Goal: Task Accomplishment & Management: Complete application form

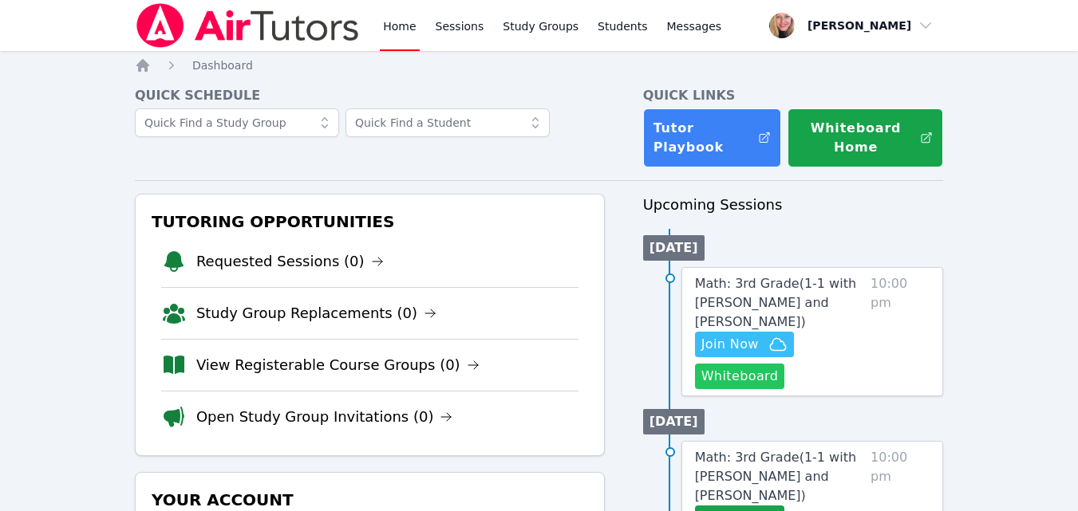
click at [718, 364] on button "Whiteboard" at bounding box center [740, 377] width 90 height 26
click at [723, 335] on span "Join Now" at bounding box center [729, 344] width 57 height 19
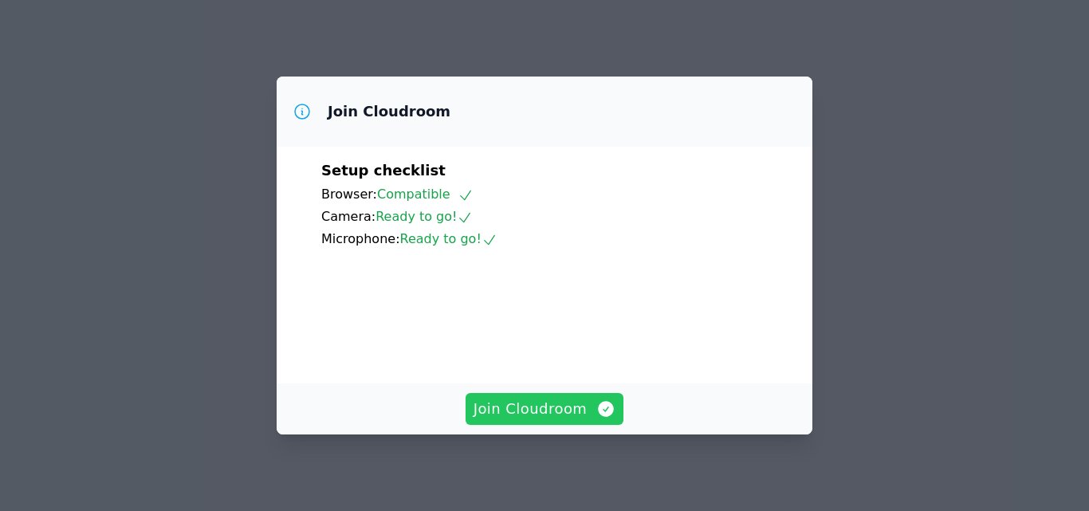
click at [547, 402] on span "Join Cloudroom" at bounding box center [545, 409] width 143 height 22
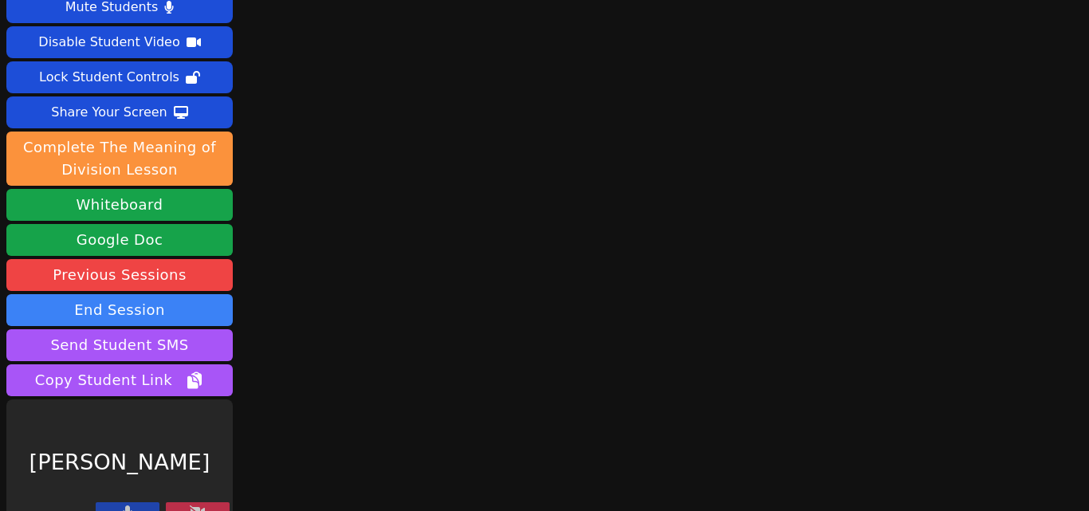
scroll to position [63, 0]
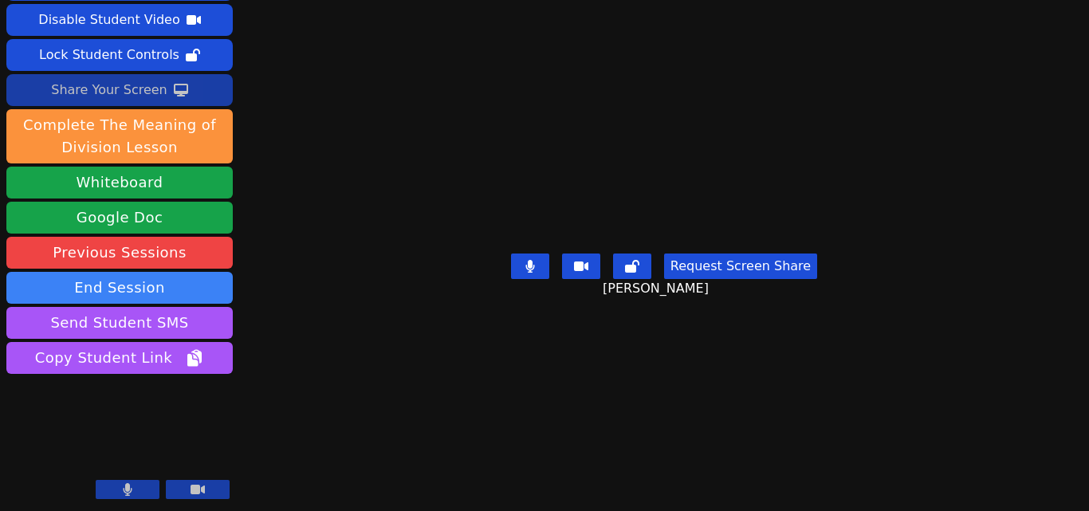
click at [170, 100] on button "Share Your Screen" at bounding box center [119, 90] width 227 height 32
click at [107, 94] on div "Share Your Screen" at bounding box center [109, 90] width 116 height 26
click at [127, 102] on div "Share Your Screen" at bounding box center [109, 90] width 116 height 26
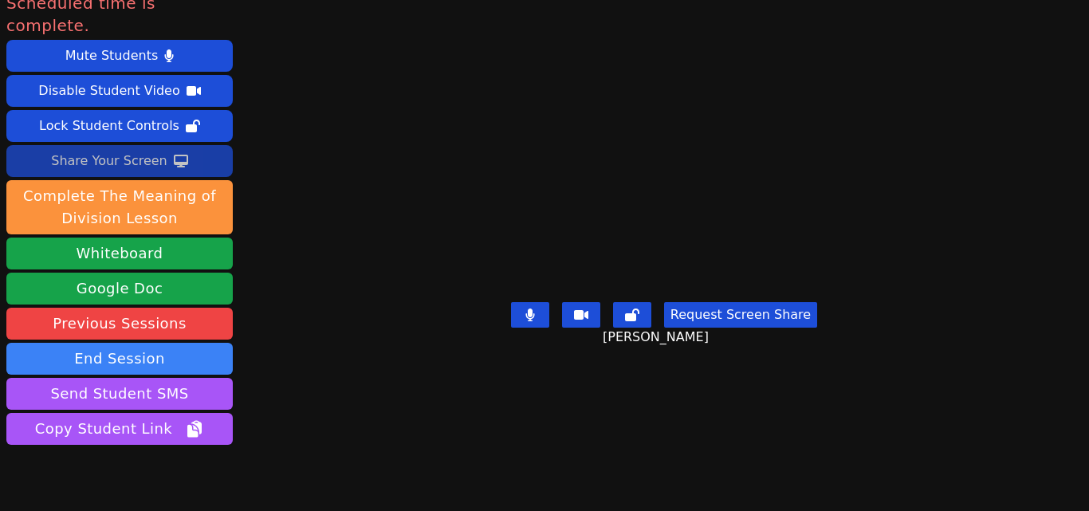
scroll to position [0, 0]
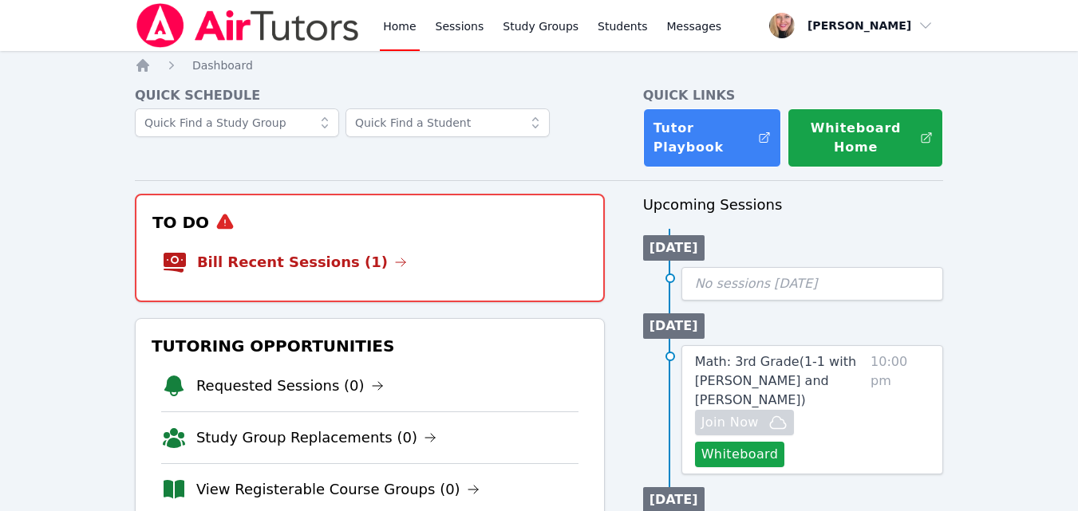
click at [291, 270] on link "Bill Recent Sessions (1)" at bounding box center [302, 262] width 210 height 22
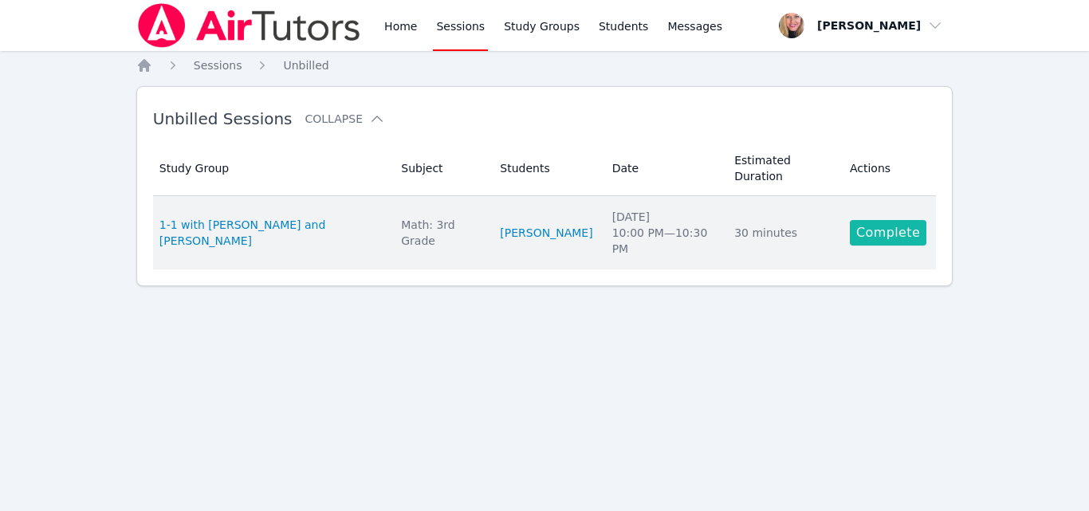
click at [877, 220] on link "Complete" at bounding box center [888, 233] width 77 height 26
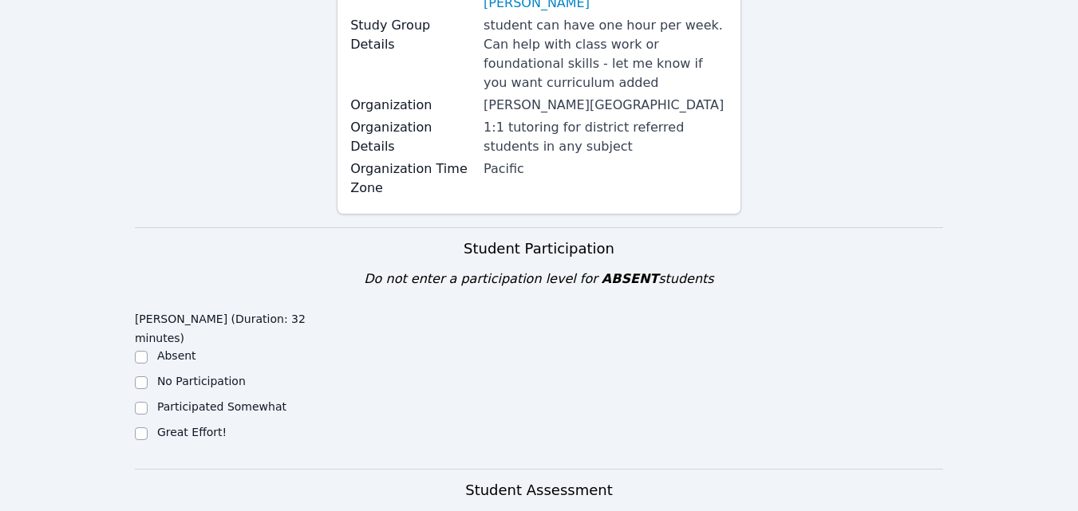
scroll to position [399, 0]
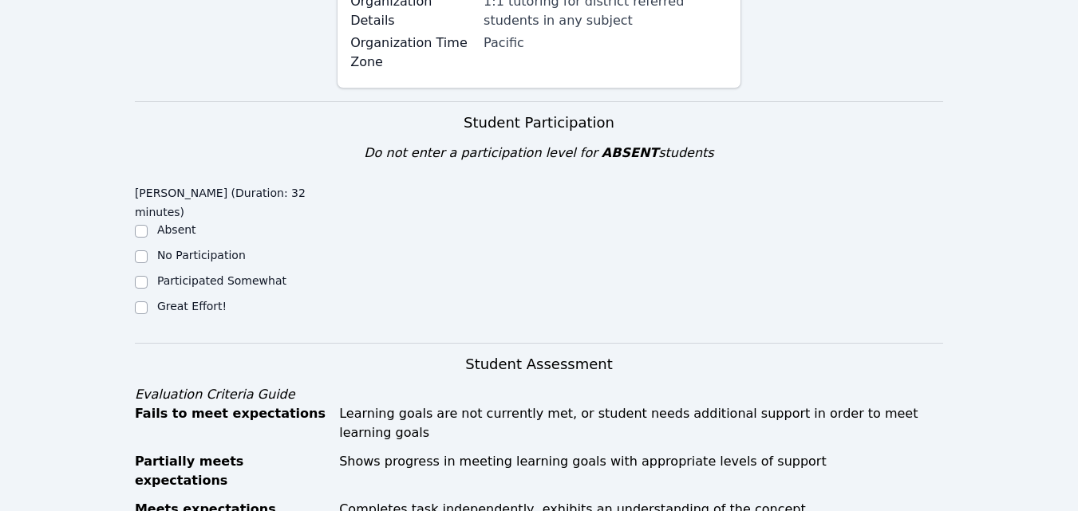
click at [189, 300] on label "Great Effort!" at bounding box center [191, 306] width 69 height 13
click at [148, 301] on input "Great Effort!" at bounding box center [141, 307] width 13 height 13
checkbox input "true"
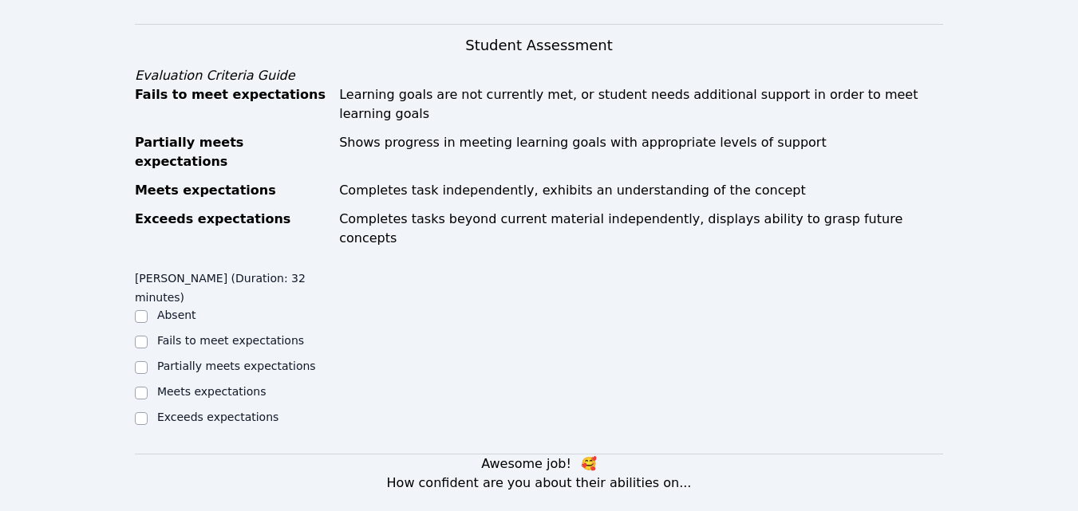
click at [238, 385] on label "Meets expectations" at bounding box center [211, 391] width 109 height 13
click at [148, 387] on input "Meets expectations" at bounding box center [141, 393] width 13 height 13
checkbox input "true"
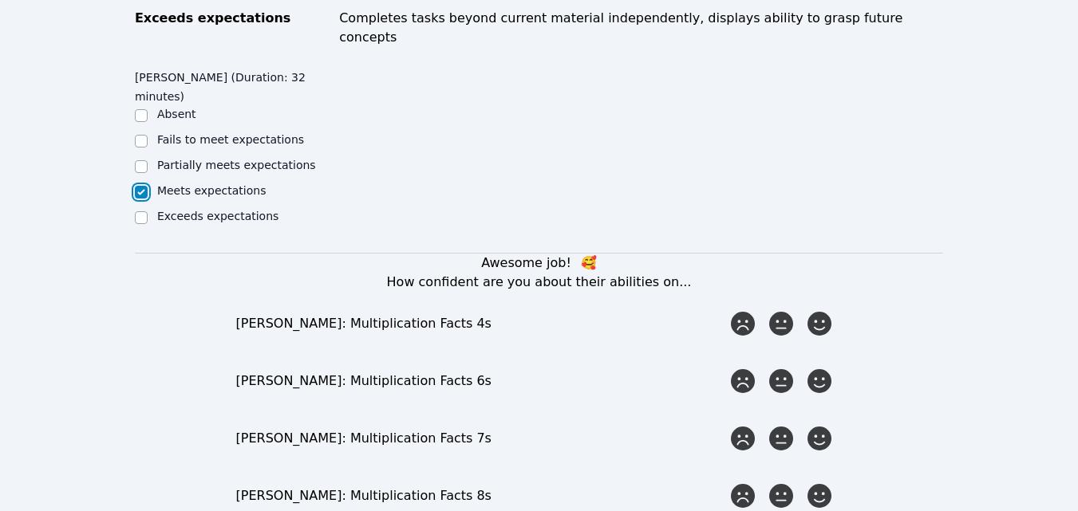
scroll to position [1037, 0]
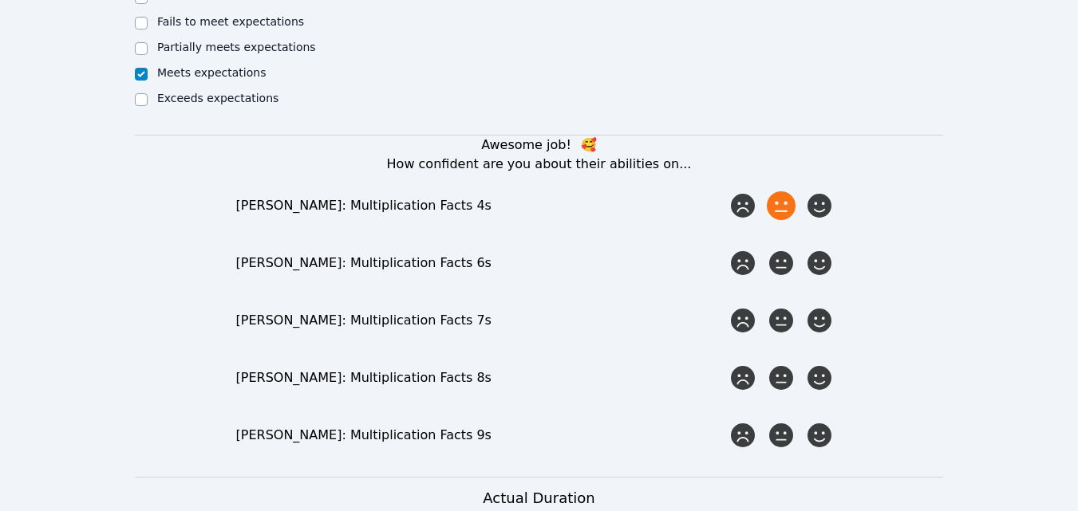
click at [789, 191] on icon at bounding box center [780, 205] width 29 height 29
click at [0, 0] on input "radio" at bounding box center [0, 0] width 0 height 0
click at [791, 249] on icon at bounding box center [780, 263] width 29 height 29
click at [0, 0] on input "radio" at bounding box center [0, 0] width 0 height 0
click at [783, 306] on icon at bounding box center [780, 320] width 29 height 29
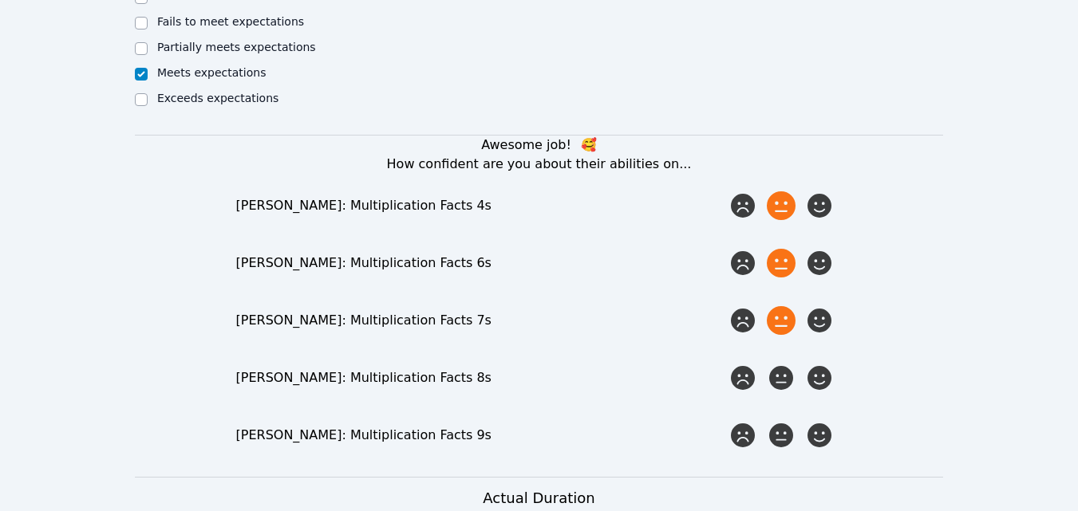
click at [0, 0] on input "radio" at bounding box center [0, 0] width 0 height 0
click at [780, 364] on icon at bounding box center [780, 378] width 29 height 29
click at [0, 0] on input "radio" at bounding box center [0, 0] width 0 height 0
click at [776, 421] on icon at bounding box center [780, 435] width 29 height 29
click at [0, 0] on input "radio" at bounding box center [0, 0] width 0 height 0
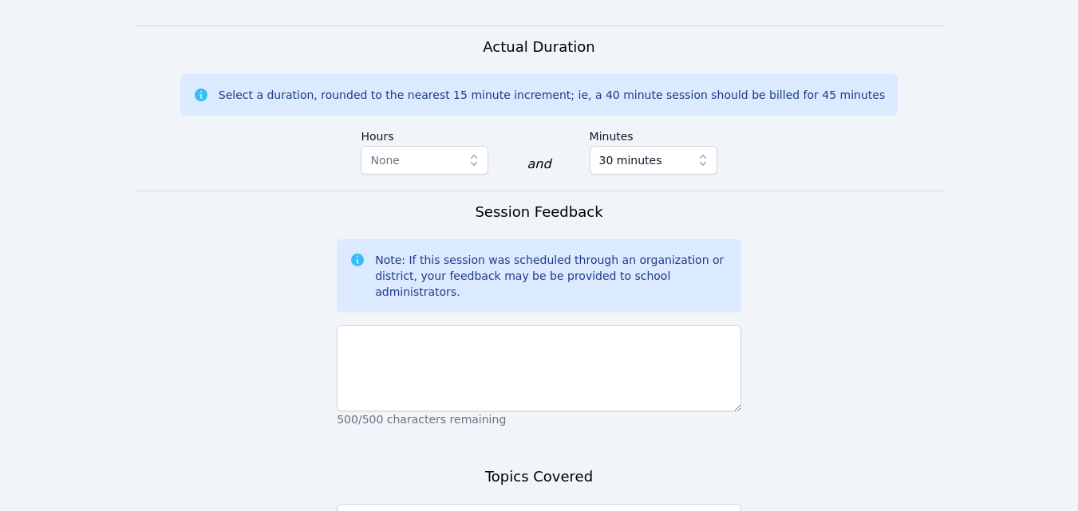
scroll to position [1515, 0]
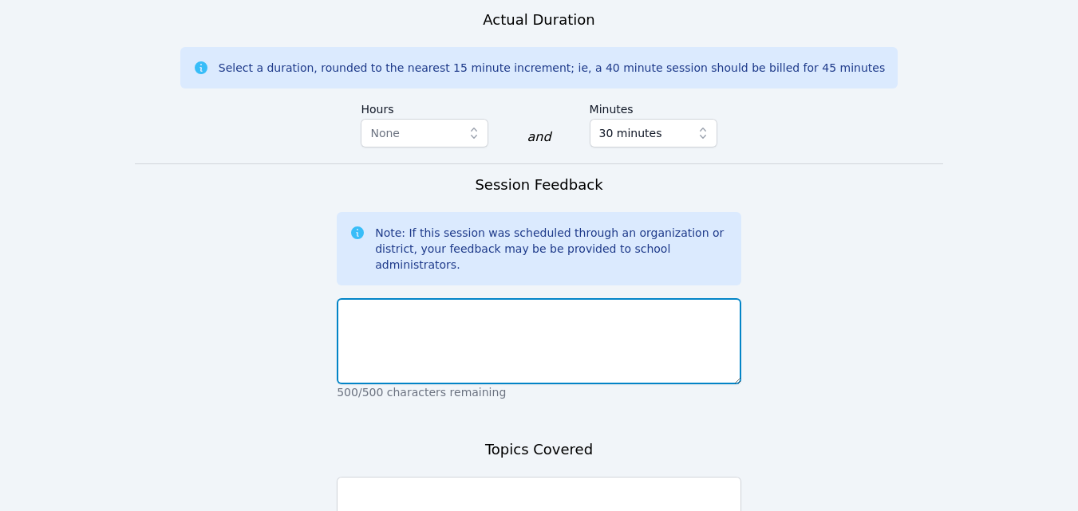
click at [567, 298] on textarea at bounding box center [539, 341] width 404 height 86
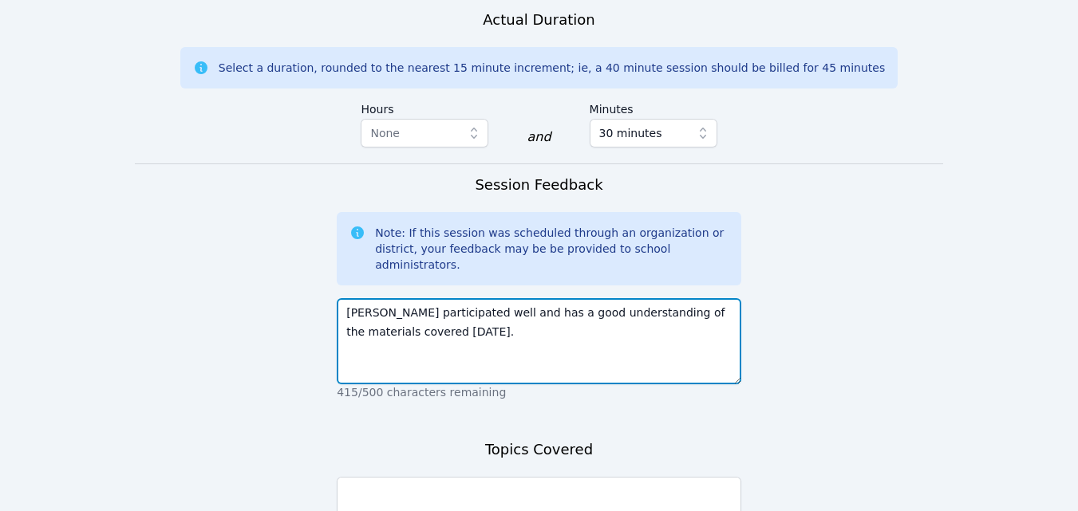
type textarea "Rayan participated well and has a good understanding of the materials covered t…"
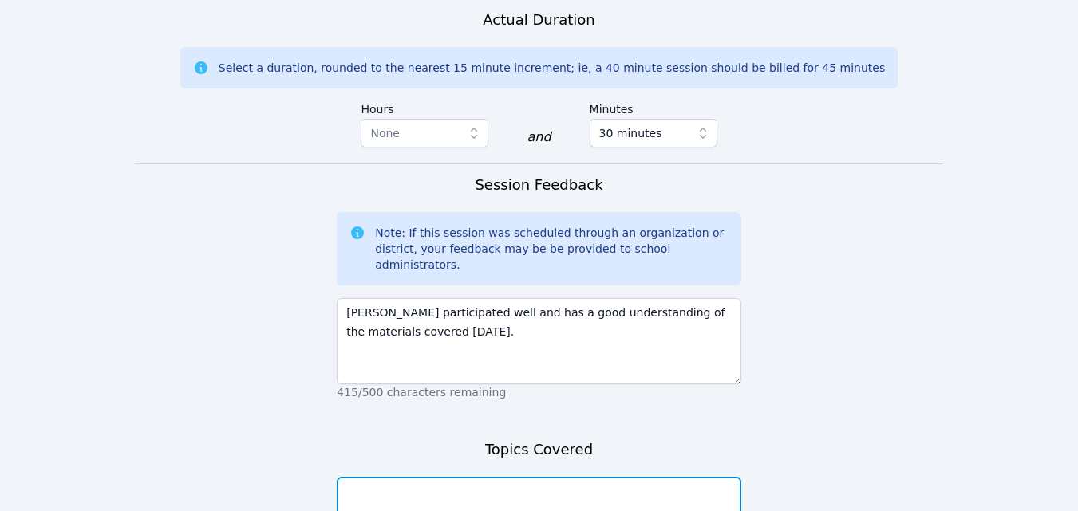
click at [518, 477] on textarea at bounding box center [539, 520] width 404 height 86
type textarea "Division"
